Goal: Transaction & Acquisition: Download file/media

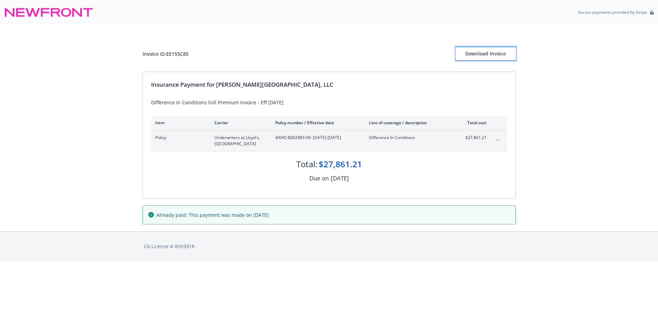
click at [470, 59] on div "Download Invoice" at bounding box center [486, 53] width 60 height 13
